Goal: Task Accomplishment & Management: Use online tool/utility

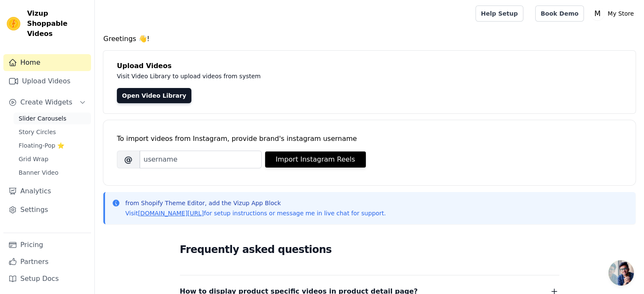
click at [34, 114] on span "Slider Carousels" at bounding box center [43, 118] width 48 height 8
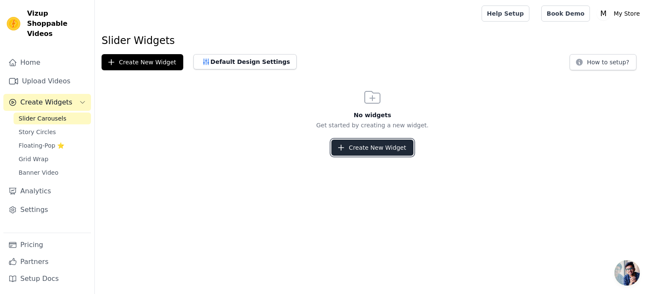
click at [363, 151] on button "Create New Widget" at bounding box center [373, 148] width 82 height 16
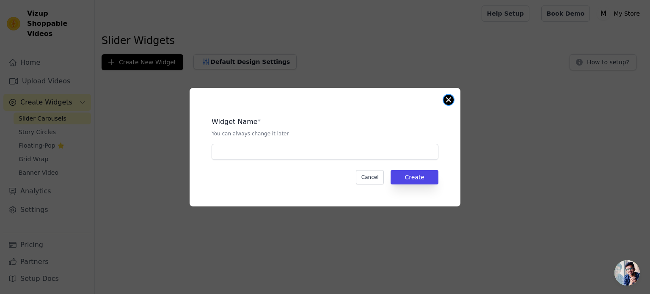
click at [449, 98] on button "Close modal" at bounding box center [449, 100] width 10 height 10
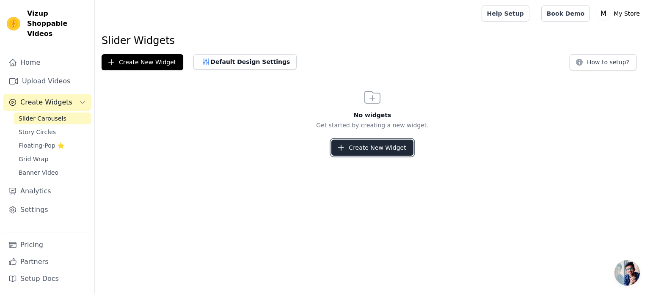
click at [360, 150] on button "Create New Widget" at bounding box center [373, 148] width 82 height 16
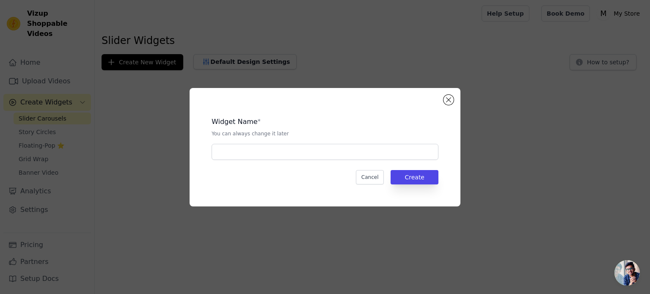
click at [316, 143] on div "Widget Name * You can always change it later" at bounding box center [325, 135] width 227 height 50
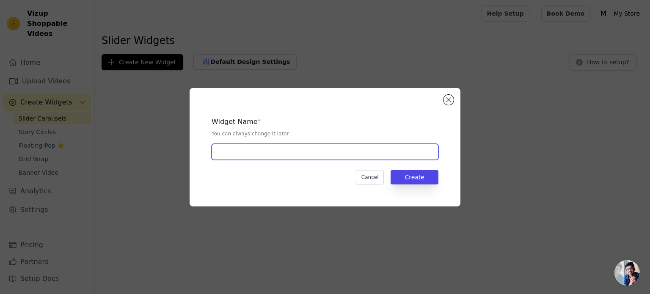
click at [305, 152] on input "text" at bounding box center [325, 152] width 227 height 16
type input "video 1"
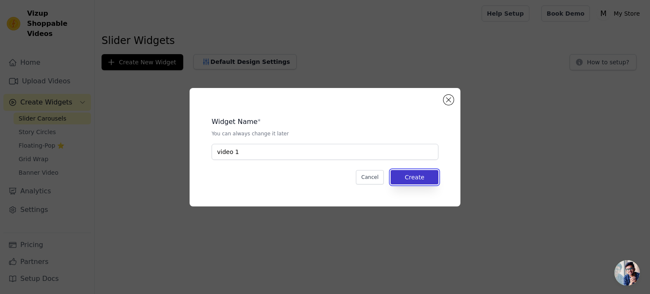
click at [419, 177] on button "Create" at bounding box center [415, 177] width 48 height 14
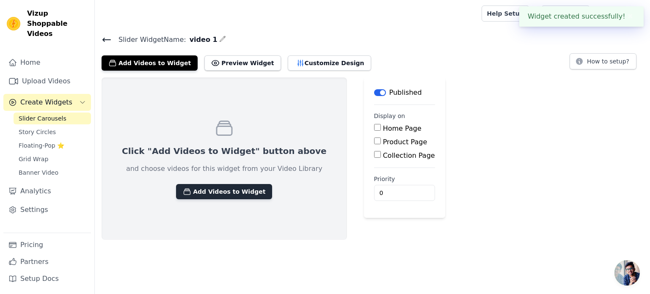
click at [223, 188] on button "Add Videos to Widget" at bounding box center [224, 191] width 96 height 15
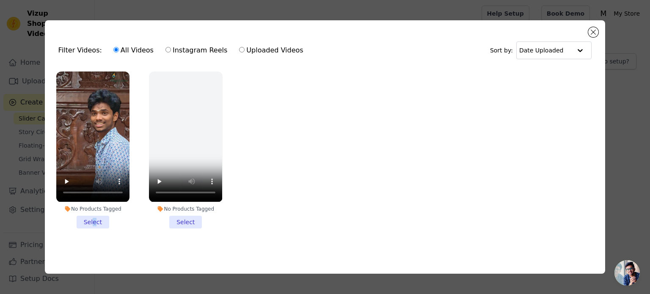
click at [95, 220] on li "No Products Tagged Select" at bounding box center [92, 150] width 73 height 157
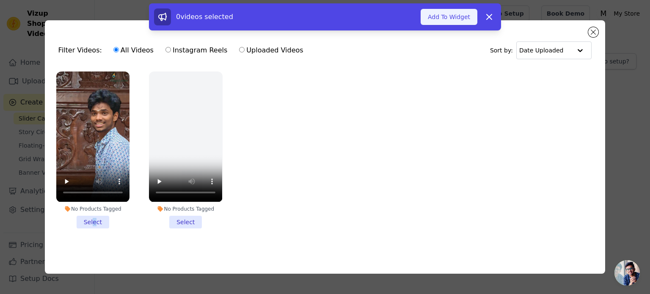
click at [468, 18] on button "Add To Widget" at bounding box center [449, 17] width 57 height 16
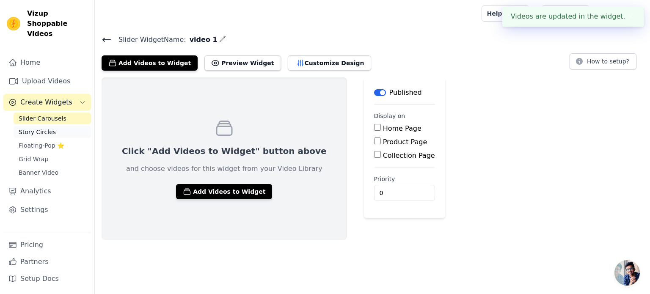
click at [66, 126] on link "Story Circles" at bounding box center [52, 132] width 77 height 12
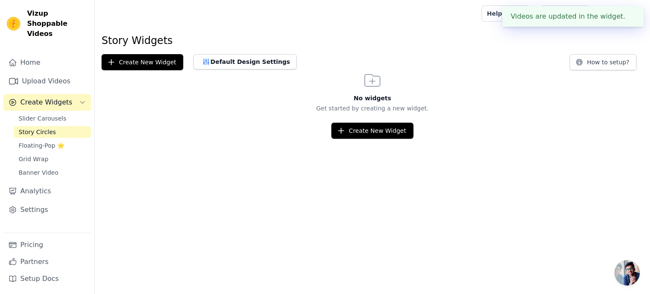
click at [68, 126] on link "Story Circles" at bounding box center [52, 132] width 77 height 12
click at [75, 113] on link "Slider Carousels" at bounding box center [52, 119] width 77 height 12
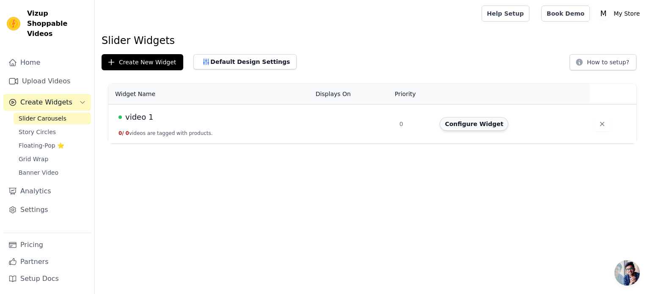
click at [460, 122] on button "Configure Widget" at bounding box center [474, 124] width 69 height 14
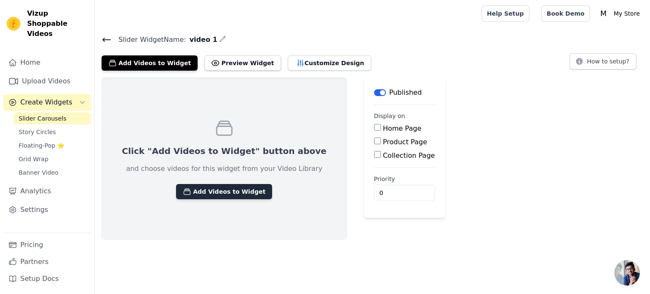
click at [215, 187] on button "Add Videos to Widget" at bounding box center [224, 191] width 96 height 15
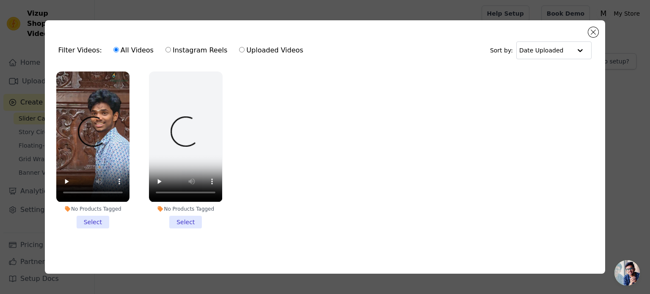
click at [100, 220] on li "No Products Tagged Select" at bounding box center [92, 150] width 73 height 157
click at [0, 0] on input "No Products Tagged Select" at bounding box center [0, 0] width 0 height 0
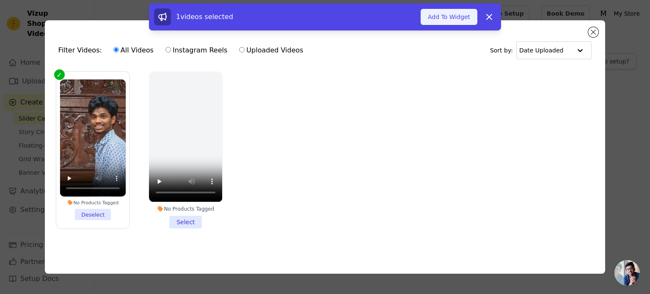
click at [444, 20] on button "Add To Widget" at bounding box center [449, 17] width 57 height 16
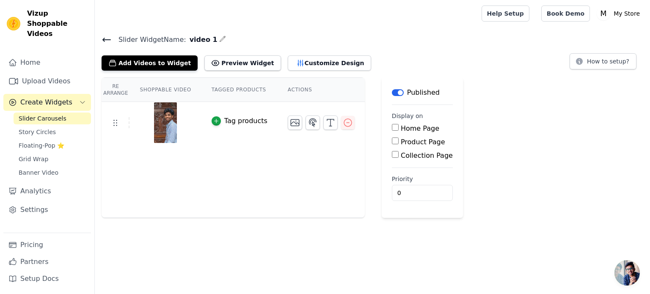
click at [392, 128] on input "Home Page" at bounding box center [395, 127] width 7 height 7
checkbox input "true"
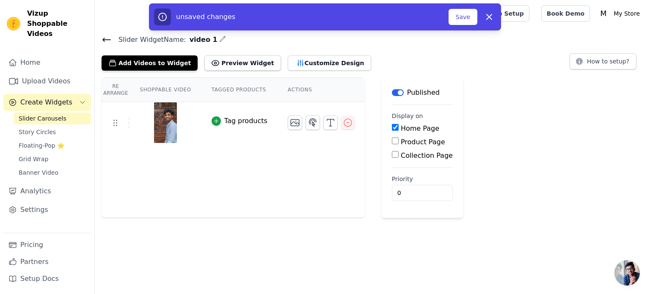
click at [392, 139] on input "Product Page" at bounding box center [395, 141] width 7 height 7
checkbox input "true"
click at [392, 177] on input "Collection Page" at bounding box center [395, 178] width 7 height 7
checkbox input "true"
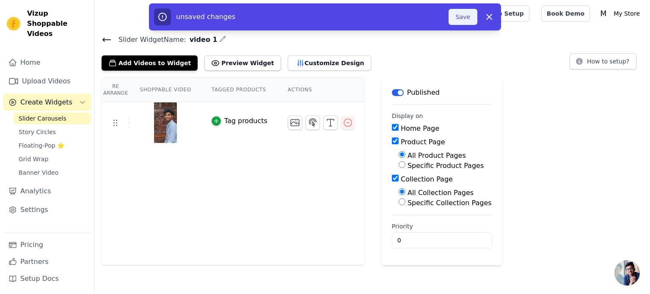
click at [463, 20] on button "Save" at bounding box center [463, 17] width 29 height 16
click at [460, 18] on button "Save" at bounding box center [463, 17] width 29 height 16
click at [462, 16] on button "Save" at bounding box center [463, 17] width 29 height 16
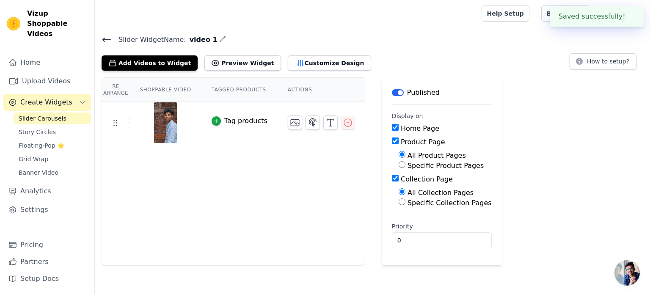
drag, startPoint x: 518, startPoint y: 176, endPoint x: 496, endPoint y: 180, distance: 22.7
click at [519, 176] on div "Re Arrange Shoppable Video Tagged Products Actions Tag products Save Videos In …" at bounding box center [373, 171] width 556 height 188
click at [212, 123] on div "button" at bounding box center [216, 120] width 9 height 9
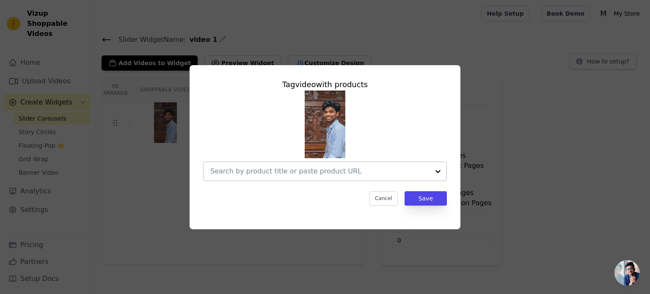
drag, startPoint x: 273, startPoint y: 160, endPoint x: 266, endPoint y: 174, distance: 15.3
click at [272, 161] on div at bounding box center [325, 136] width 244 height 91
click at [266, 179] on div at bounding box center [319, 171] width 219 height 19
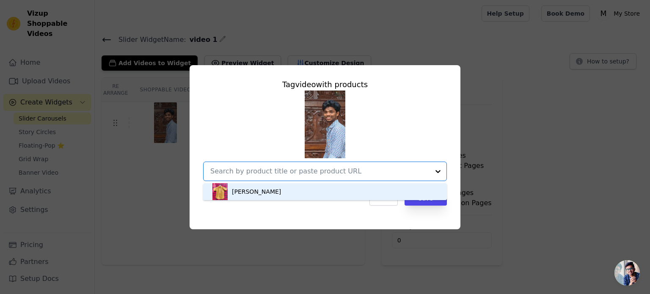
click at [259, 172] on input "text" at bounding box center [319, 171] width 219 height 10
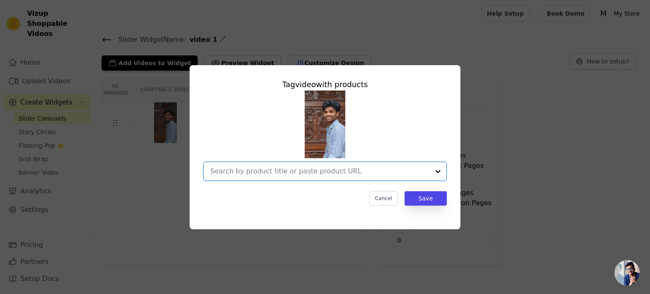
click at [259, 171] on input "text" at bounding box center [319, 171] width 219 height 10
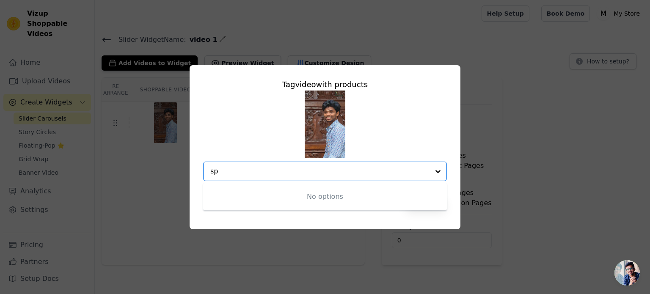
type input "s"
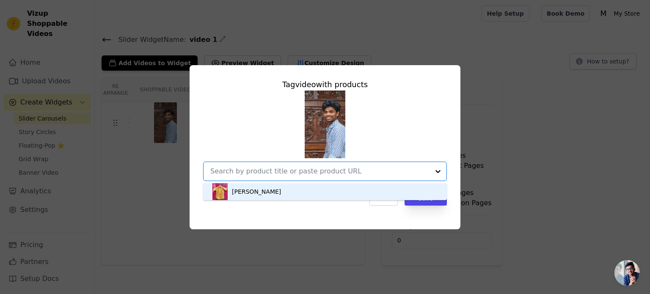
click at [612, 202] on div "Tag video with products Amber Leaf Option undefined, selected. You are currentl…" at bounding box center [325, 147] width 623 height 191
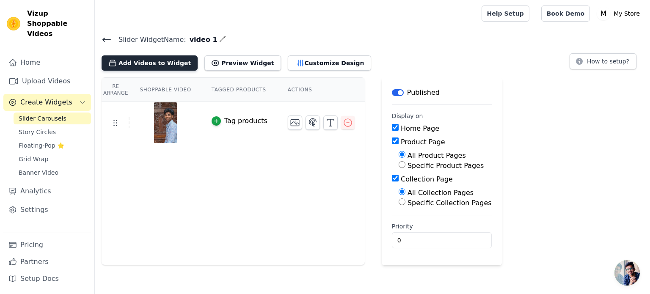
click at [174, 69] on button "Add Videos to Widget" at bounding box center [150, 62] width 96 height 15
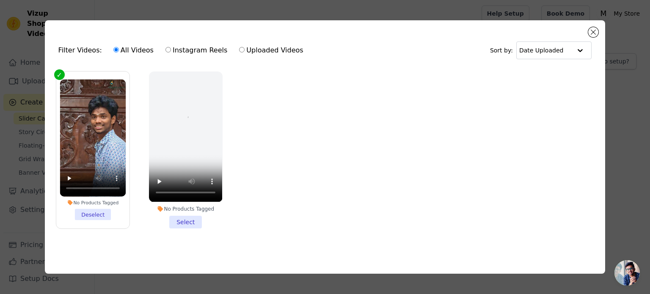
click at [166, 49] on label "Instagram Reels" at bounding box center [196, 50] width 63 height 11
click at [166, 49] on input "Instagram Reels" at bounding box center [169, 50] width 6 height 6
radio input "true"
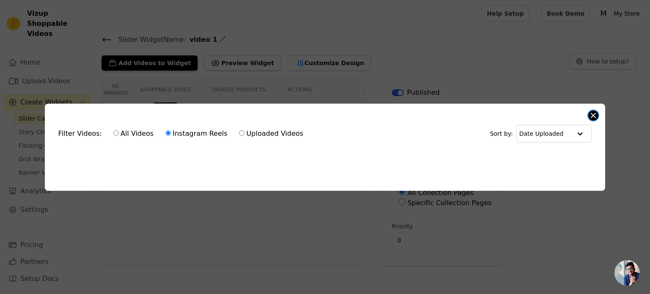
click at [598, 111] on div "Filter Videos: All Videos Instagram Reels Uploaded Videos Sort by: Date Uploade…" at bounding box center [325, 147] width 561 height 87
click at [599, 117] on div "Filter Videos: All Videos Instagram Reels Uploaded Videos Sort by: Date Uploade…" at bounding box center [325, 147] width 561 height 87
click at [596, 114] on button "Close modal" at bounding box center [594, 116] width 10 height 10
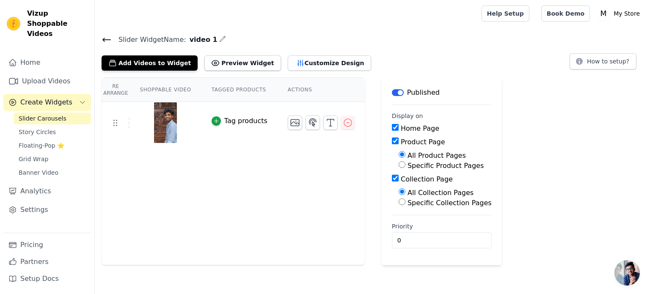
click at [379, 27] on main "Slider Widget Name: video 1 Add Videos to Widget Preview Widget Customize Desig…" at bounding box center [373, 146] width 556 height 238
click at [47, 54] on link "Home" at bounding box center [47, 62] width 88 height 17
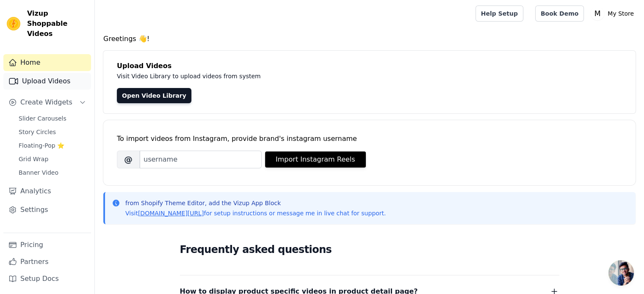
click at [41, 73] on link "Upload Videos" at bounding box center [47, 81] width 88 height 17
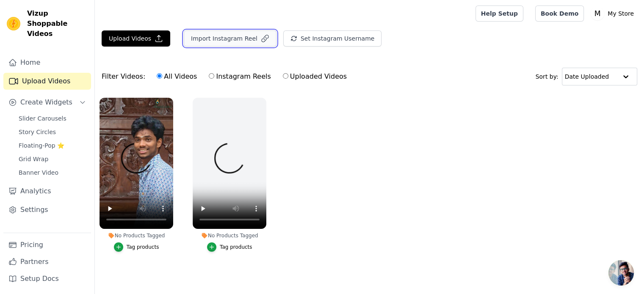
click at [222, 34] on button "Import Instagram Reel" at bounding box center [230, 38] width 93 height 16
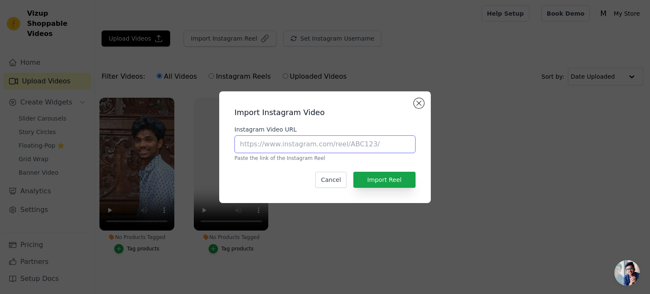
click at [316, 139] on input "Instagram Video URL" at bounding box center [325, 145] width 181 height 18
type input "[URL][DOMAIN_NAME]"
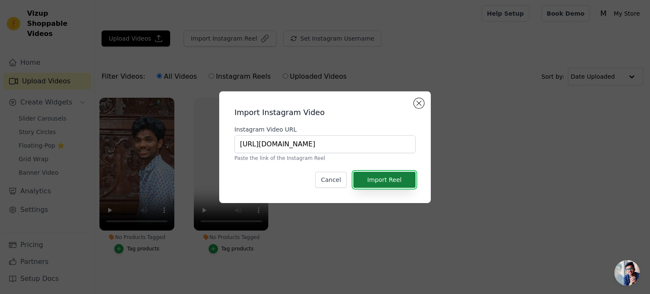
click at [383, 176] on button "Import Reel" at bounding box center [385, 180] width 62 height 16
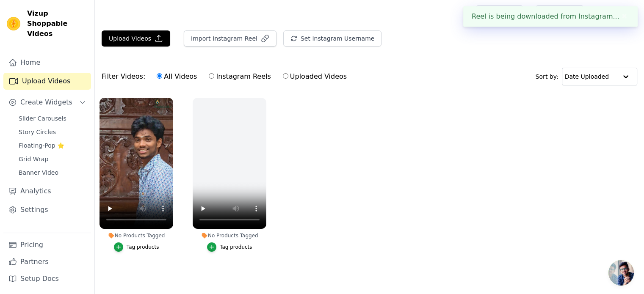
click at [307, 217] on ul "No Products Tagged Tag products No Products Tagged Tag products" at bounding box center [369, 183] width 549 height 180
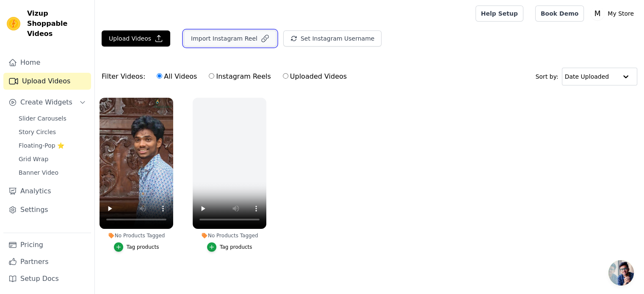
click at [230, 39] on button "Import Instagram Reel" at bounding box center [230, 38] width 93 height 16
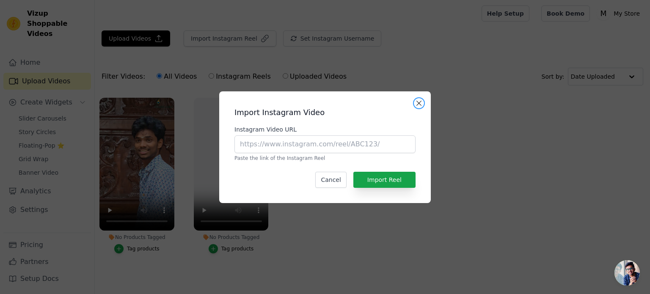
drag, startPoint x: 421, startPoint y: 106, endPoint x: 409, endPoint y: 103, distance: 12.7
click at [421, 106] on button "Close modal" at bounding box center [419, 103] width 10 height 10
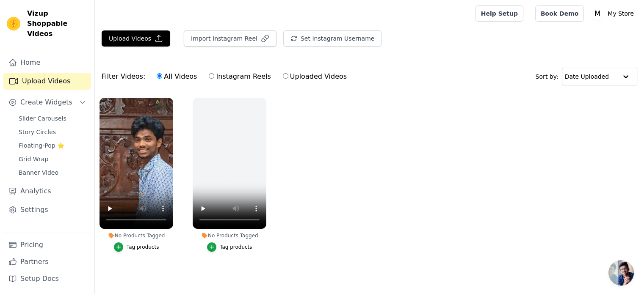
click at [233, 77] on label "Instagram Reels" at bounding box center [239, 76] width 63 height 11
click at [214, 77] on input "Instagram Reels" at bounding box center [212, 76] width 6 height 6
radio input "true"
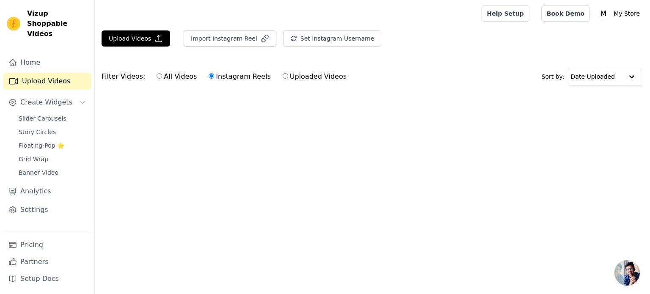
click at [232, 76] on label "Instagram Reels" at bounding box center [239, 76] width 63 height 11
click at [214, 76] on input "Instagram Reels" at bounding box center [212, 76] width 6 height 6
click at [241, 83] on div "All Videos Instagram Reels Uploaded Videos" at bounding box center [251, 76] width 199 height 19
click at [303, 40] on button "Set Instagram Username" at bounding box center [332, 38] width 98 height 16
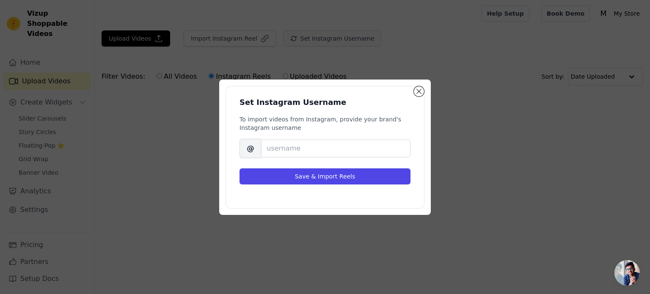
click at [281, 40] on div "Set Instagram Username To import videos from Instagram, provide your brand's In…" at bounding box center [325, 147] width 650 height 294
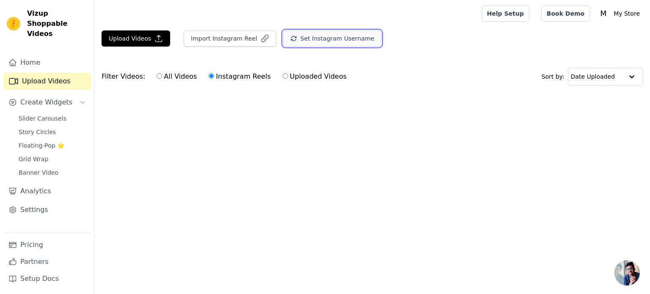
click at [291, 33] on button "Set Instagram Username" at bounding box center [332, 38] width 98 height 16
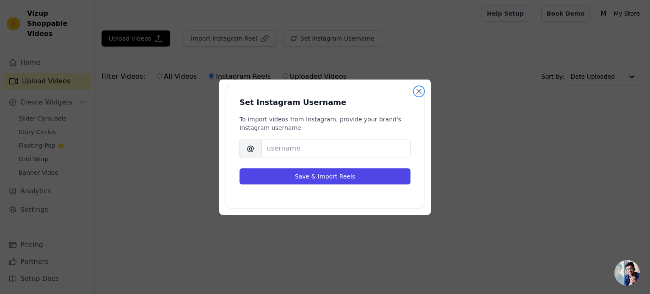
click at [420, 91] on button "Close modal" at bounding box center [419, 91] width 10 height 10
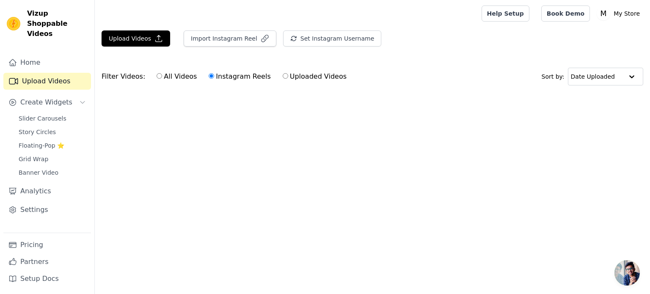
click at [272, 86] on div "All Videos Instagram Reels Uploaded Videos" at bounding box center [251, 76] width 199 height 19
click at [282, 78] on label "Uploaded Videos" at bounding box center [314, 76] width 65 height 11
click at [283, 78] on input "Uploaded Videos" at bounding box center [286, 76] width 6 height 6
radio input "true"
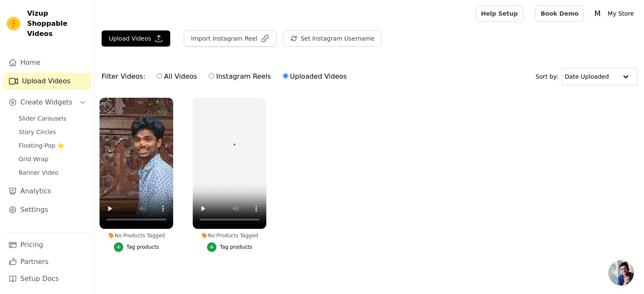
click at [219, 84] on div "All Videos Instagram Reels Uploaded Videos" at bounding box center [251, 76] width 199 height 19
click at [216, 79] on label "Instagram Reels" at bounding box center [239, 76] width 63 height 11
click at [214, 79] on input "Instagram Reels" at bounding box center [212, 76] width 6 height 6
radio input "true"
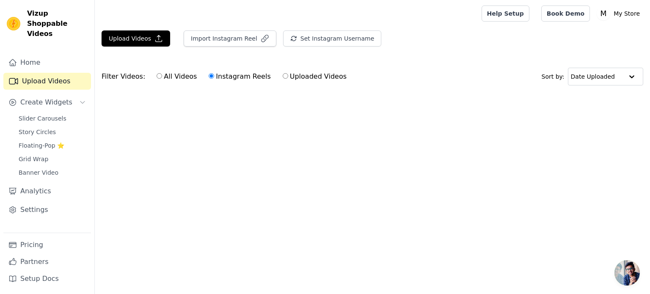
click at [209, 77] on input "Instagram Reels" at bounding box center [212, 76] width 6 height 6
click at [209, 45] on button "Import Instagram Reel" at bounding box center [230, 38] width 93 height 16
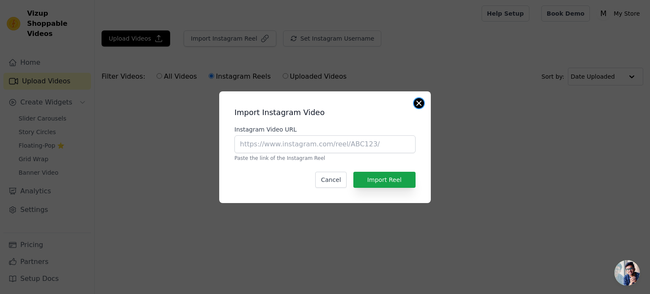
click at [417, 101] on button "Close modal" at bounding box center [419, 103] width 10 height 10
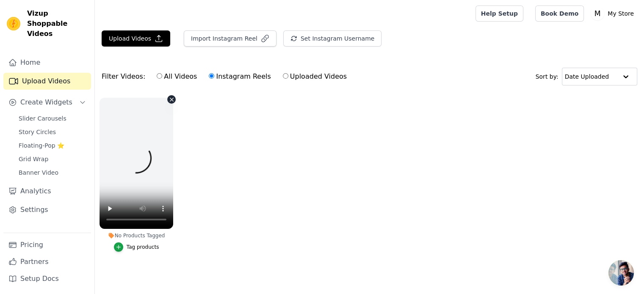
click at [147, 130] on video at bounding box center [137, 163] width 74 height 131
click at [128, 177] on video at bounding box center [137, 163] width 74 height 131
click at [132, 180] on video at bounding box center [137, 163] width 74 height 131
